Goal: Transaction & Acquisition: Download file/media

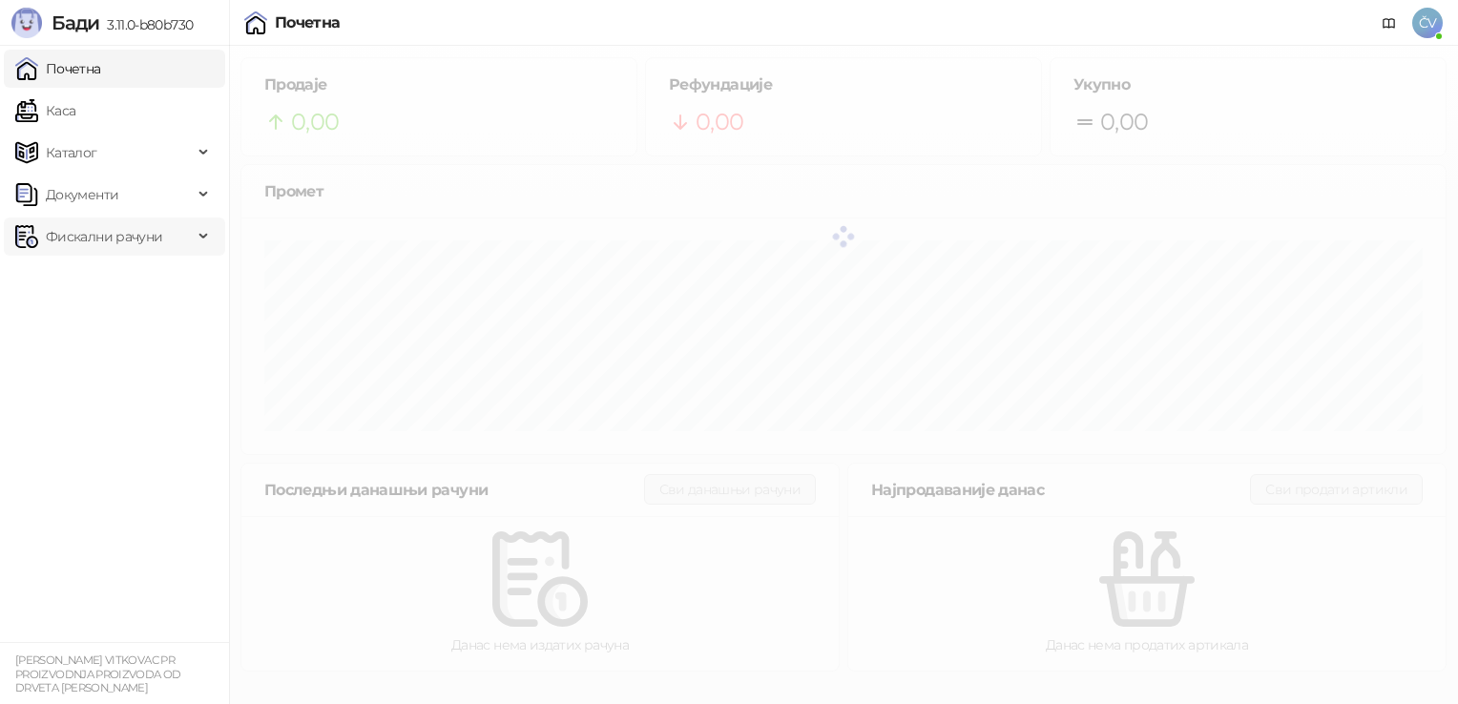
click at [77, 226] on span "Фискални рачуни" at bounding box center [104, 237] width 116 height 38
click at [88, 269] on link "Издати рачуни" at bounding box center [87, 279] width 128 height 38
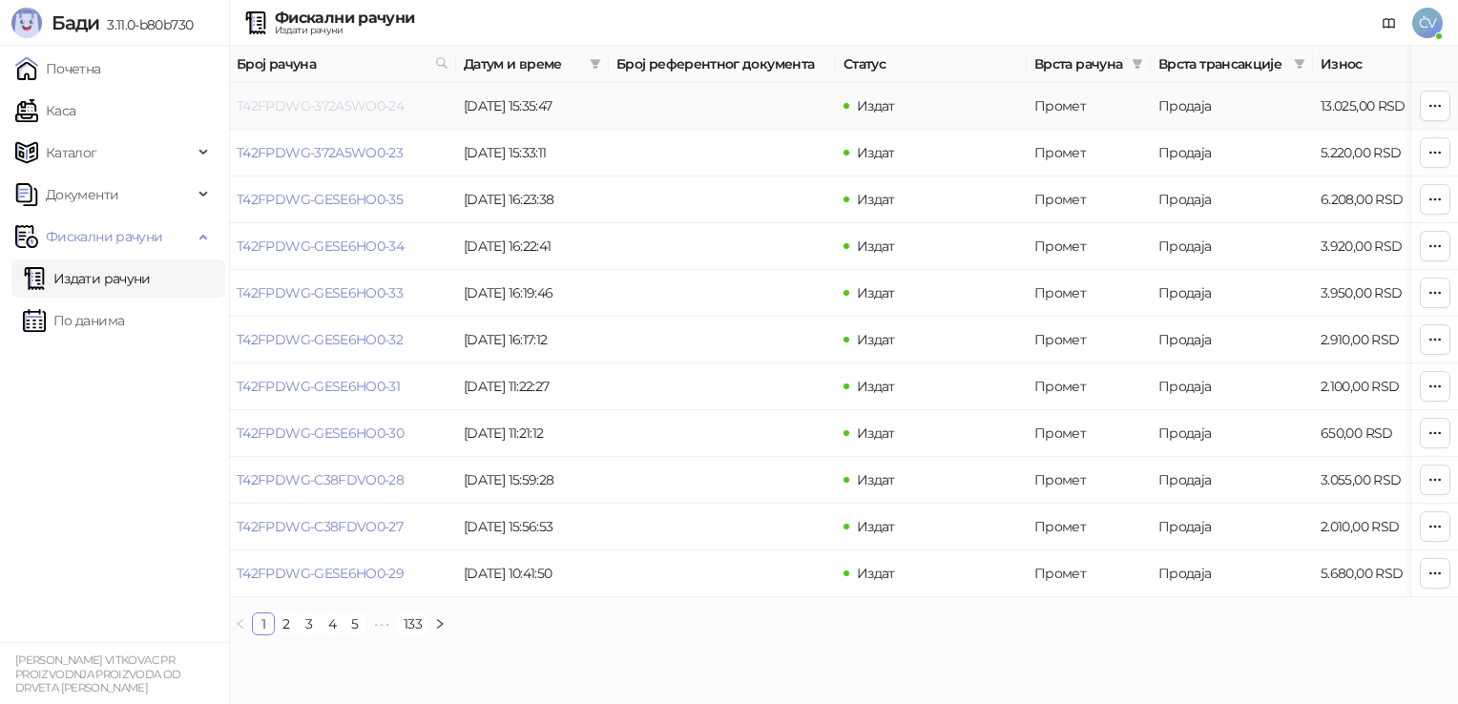
click at [364, 97] on link "T42FPDWG-372A5WO0-24" at bounding box center [320, 105] width 167 height 17
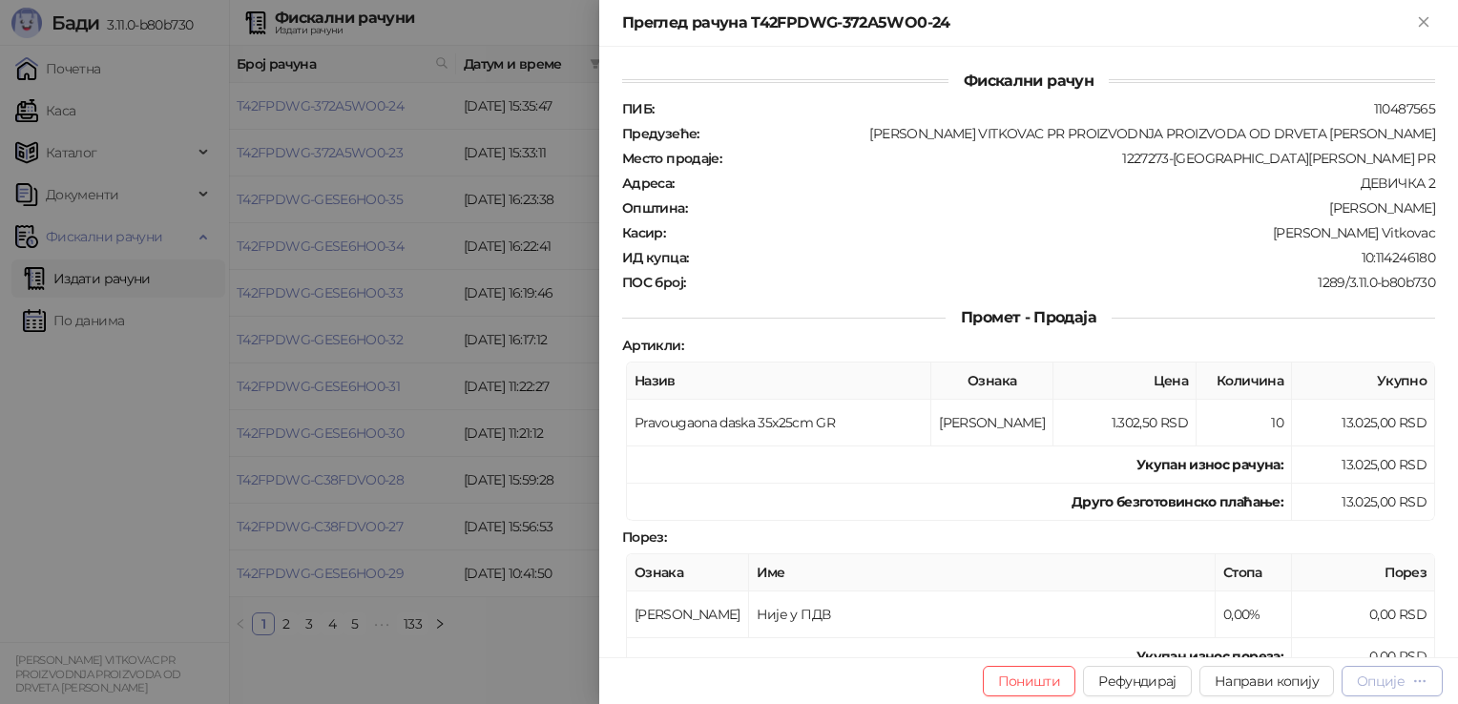
click at [1420, 687] on icon "button" at bounding box center [1420, 681] width 15 height 15
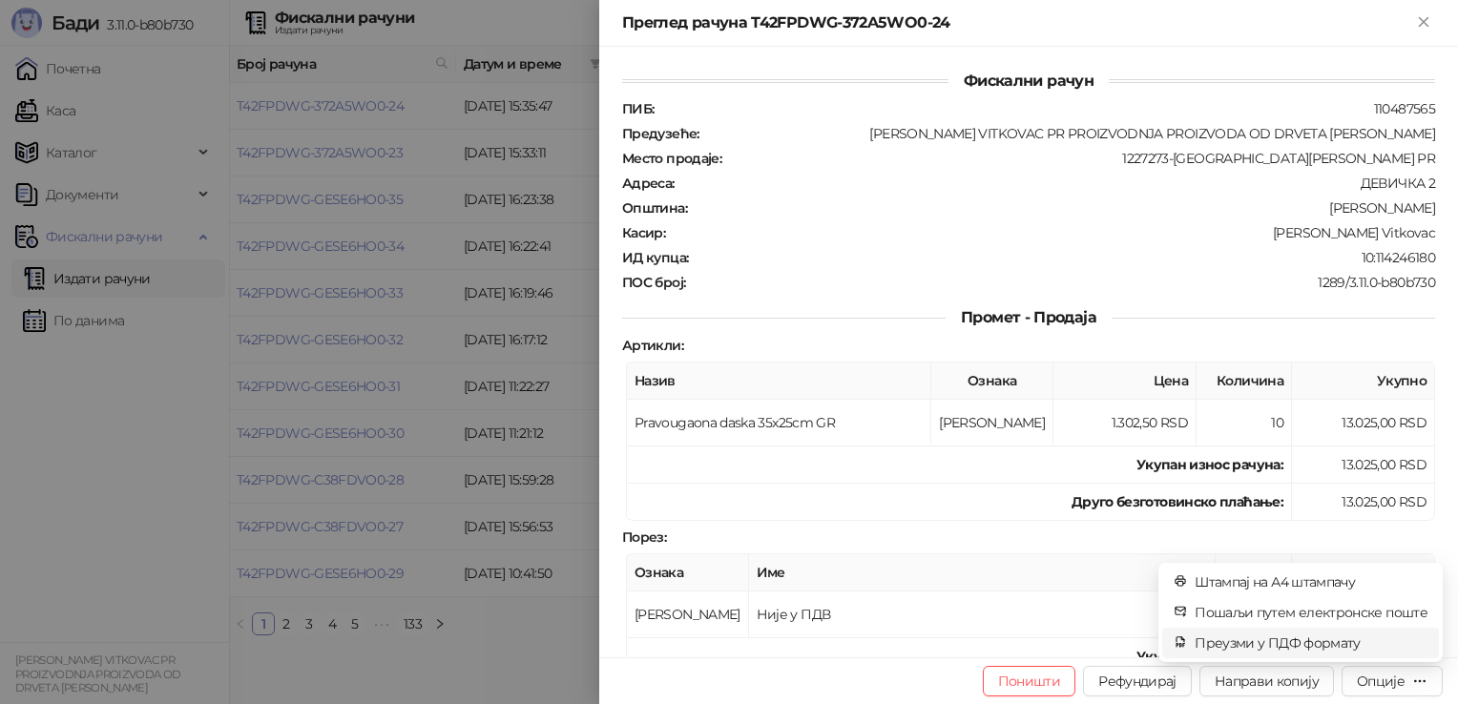
click at [1305, 651] on span "Преузми у ПДФ формату" at bounding box center [1311, 643] width 233 height 21
